Goal: Task Accomplishment & Management: Complete application form

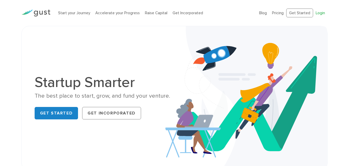
click at [322, 11] on link "Login" at bounding box center [320, 13] width 9 height 5
click at [321, 12] on link "Login" at bounding box center [320, 13] width 9 height 5
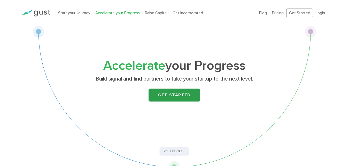
click at [181, 91] on link "Get Started" at bounding box center [175, 94] width 52 height 13
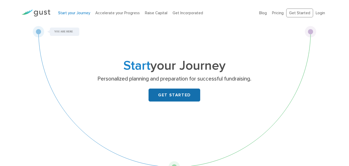
click at [179, 94] on link "GET STARTED" at bounding box center [175, 94] width 52 height 13
click at [324, 12] on link "Login" at bounding box center [320, 13] width 9 height 5
